Goal: Find specific page/section: Find specific page/section

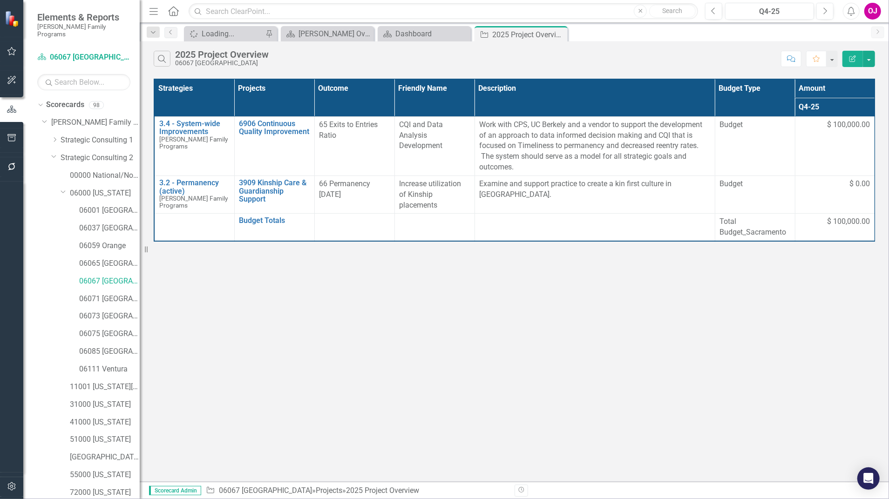
scroll to position [167, 0]
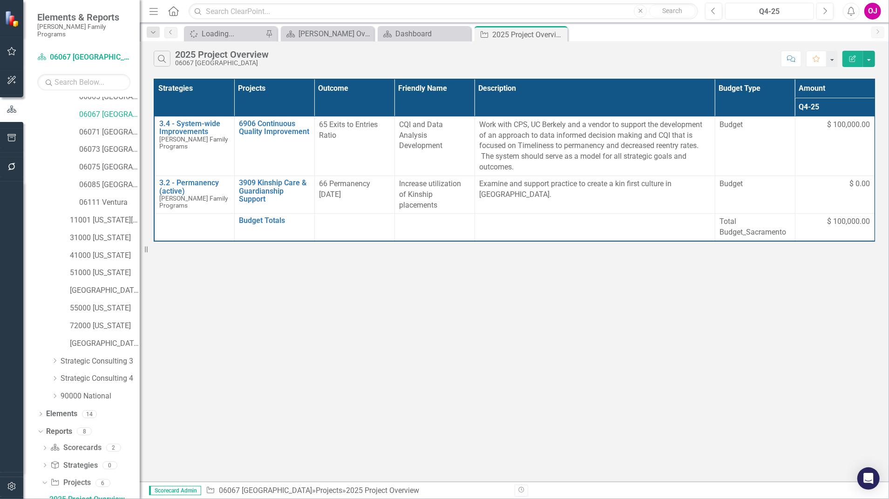
click at [763, 11] on div "Q4-25" at bounding box center [769, 11] width 82 height 11
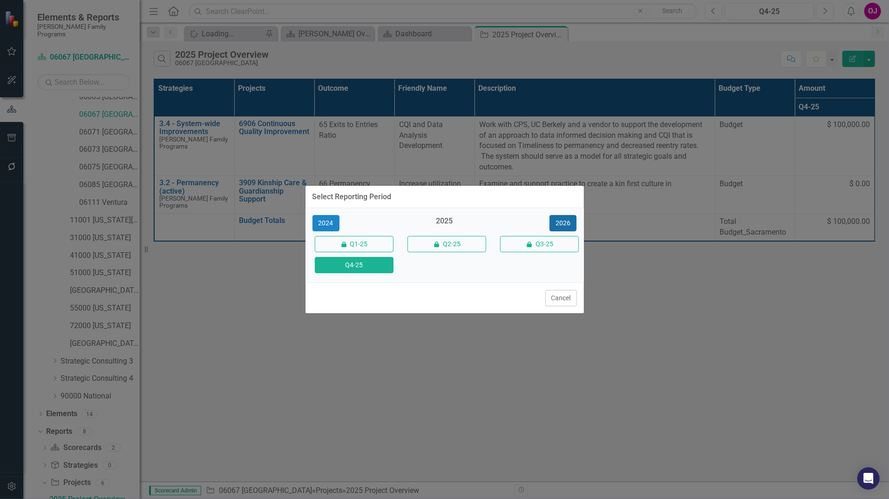
click at [555, 221] on button "2026" at bounding box center [562, 223] width 27 height 16
click at [351, 259] on button "Q4-26" at bounding box center [354, 265] width 79 height 16
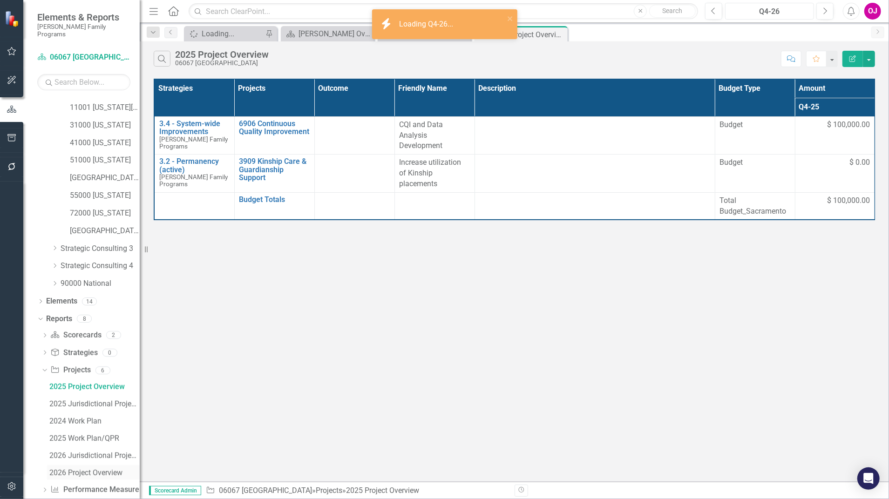
scroll to position [286, 0]
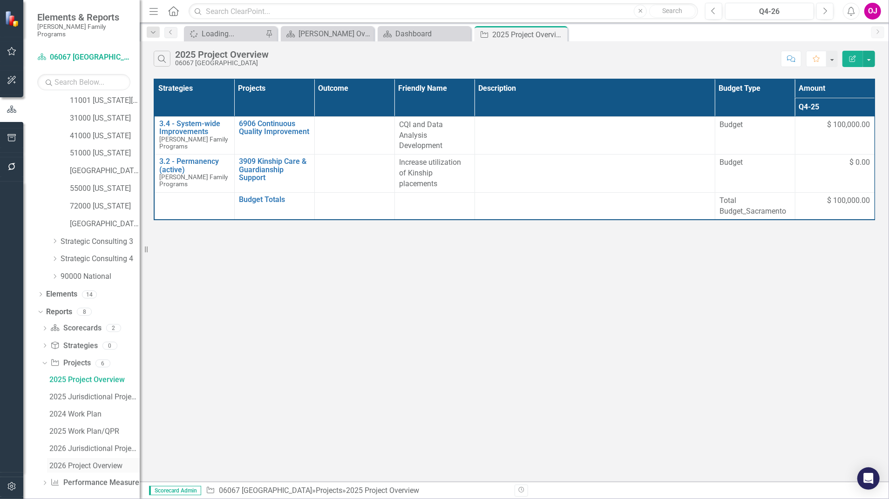
click at [108, 462] on div "2026 Project Overview" at bounding box center [94, 466] width 90 height 8
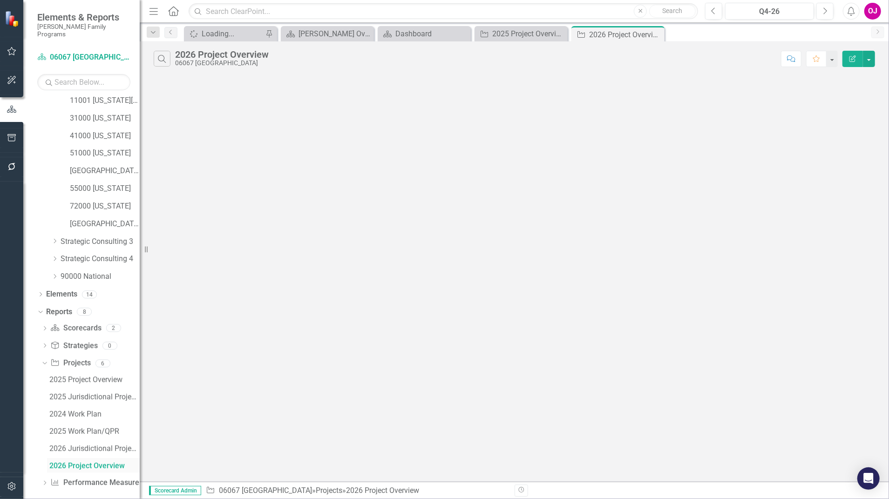
scroll to position [252, 0]
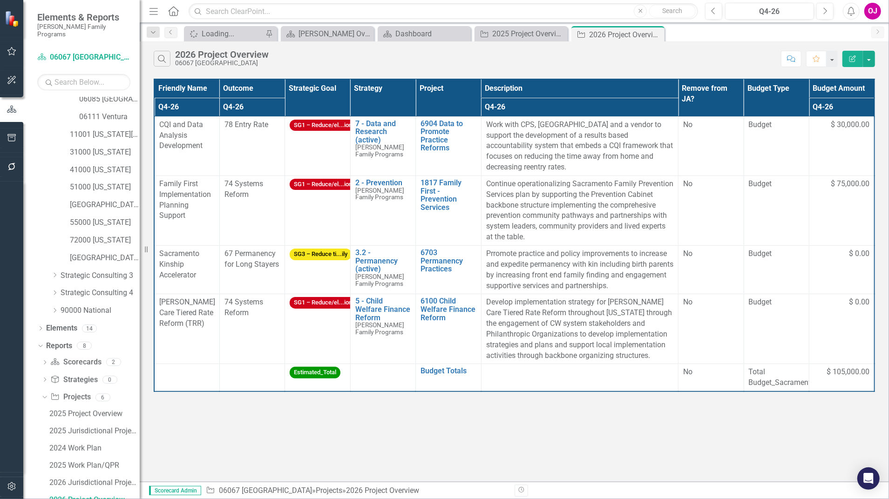
click at [352, 95] on th "Strategy" at bounding box center [382, 97] width 65 height 37
